Goal: Information Seeking & Learning: Learn about a topic

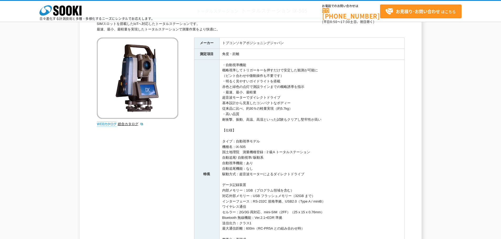
scroll to position [53, 0]
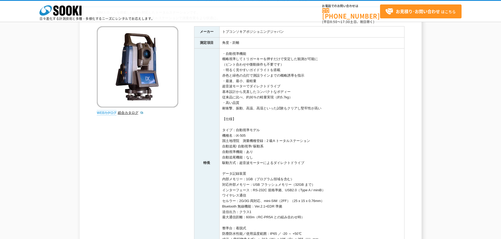
drag, startPoint x: 0, startPoint y: 0, endPoint x: 138, endPoint y: 60, distance: 150.4
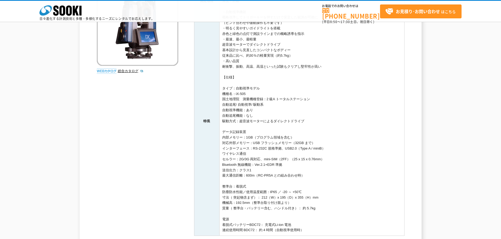
scroll to position [131, 0]
